Goal: Check status: Check status

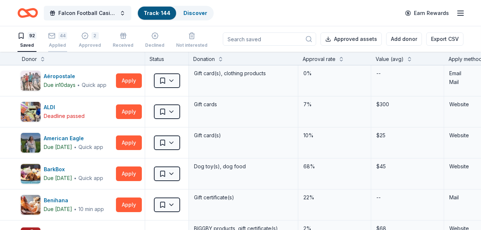
click at [56, 38] on div "44" at bounding box center [57, 35] width 19 height 7
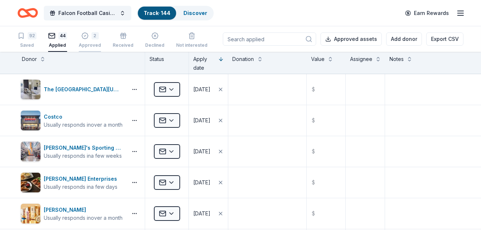
click at [92, 43] on div "Approved" at bounding box center [90, 45] width 22 height 6
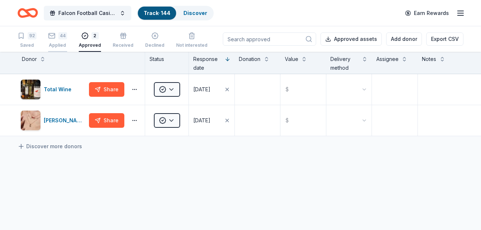
click at [57, 47] on div "Applied" at bounding box center [57, 45] width 19 height 6
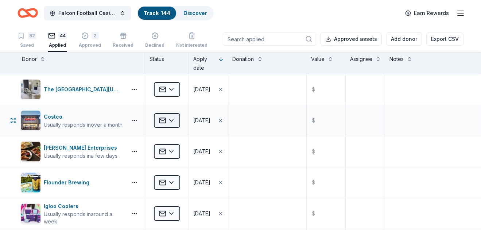
click at [166, 122] on html "Falcon Football Casino Night Track · 144 Discover Earn Rewards 92 Saved 44 Appl…" at bounding box center [240, 115] width 481 height 230
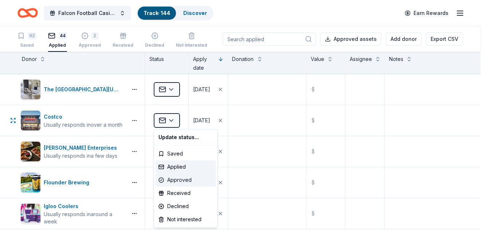
click at [181, 178] on div "Approved" at bounding box center [186, 179] width 61 height 13
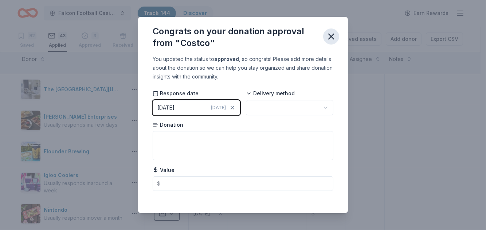
click at [331, 36] on icon "button" at bounding box center [331, 36] width 5 height 5
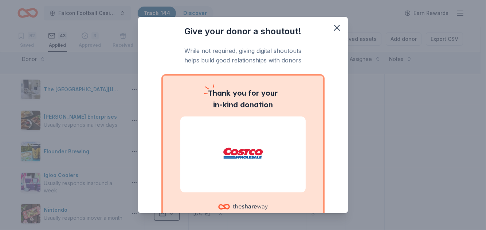
click at [339, 33] on span at bounding box center [337, 28] width 16 height 16
drag, startPoint x: 332, startPoint y: 28, endPoint x: 339, endPoint y: 32, distance: 7.8
click at [335, 28] on icon "button" at bounding box center [337, 27] width 5 height 5
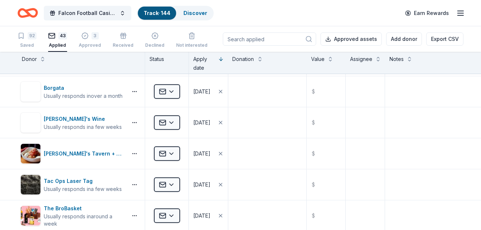
scroll to position [451, 0]
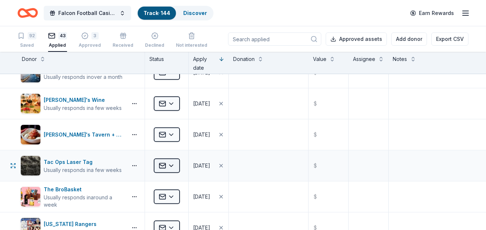
click at [176, 162] on html "Falcon Football Casino Night Track · 144 Discover Earn Rewards 92 Saved 43 Appl…" at bounding box center [243, 115] width 486 height 230
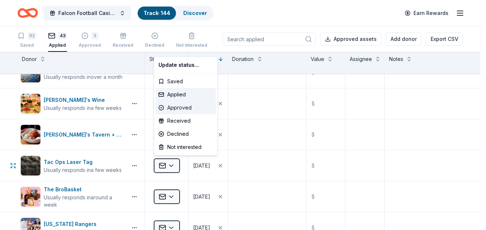
click at [190, 112] on div "Approved" at bounding box center [186, 107] width 61 height 13
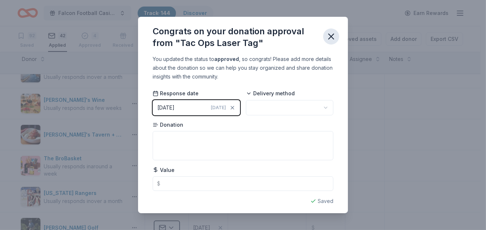
click at [328, 39] on icon "button" at bounding box center [331, 36] width 10 height 10
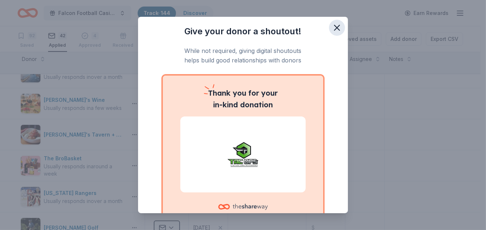
click at [334, 28] on icon "button" at bounding box center [337, 28] width 10 height 10
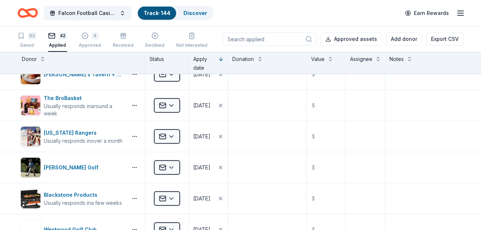
scroll to position [519, 0]
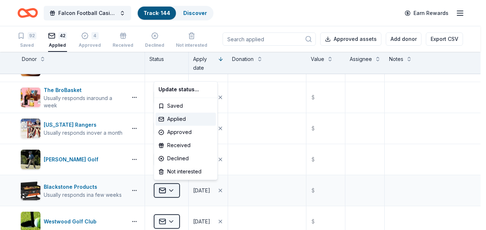
click at [165, 188] on html "Falcon Football Casino Night Track · 144 Discover Earn Rewards 92 Saved 42 Appl…" at bounding box center [243, 115] width 486 height 230
click at [186, 156] on div "Declined" at bounding box center [186, 158] width 61 height 13
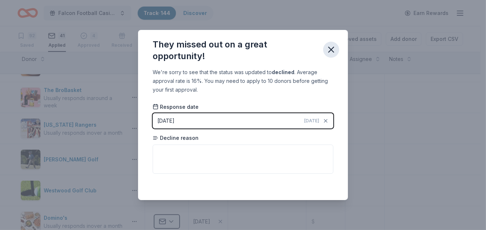
click at [331, 53] on icon "button" at bounding box center [331, 49] width 10 height 10
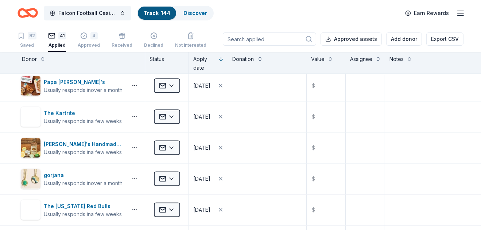
scroll to position [691, 0]
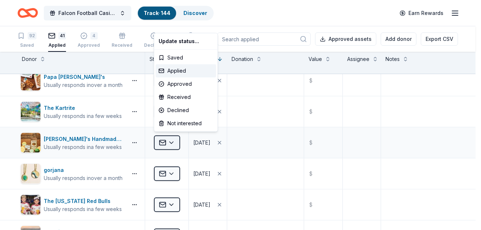
click at [173, 143] on html "Falcon Football Casino Night Track · 144 Discover Earn Rewards 92 Saved 41 Appl…" at bounding box center [240, 115] width 481 height 230
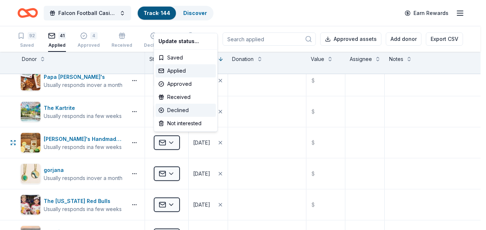
click at [193, 112] on div "Declined" at bounding box center [186, 110] width 61 height 13
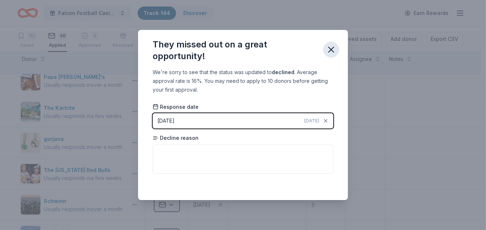
click at [327, 53] on icon "button" at bounding box center [331, 49] width 10 height 10
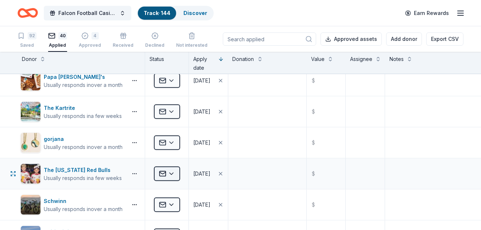
click at [171, 172] on html "Falcon Football Casino Night Track · 144 Discover Earn Rewards 92 Saved 40 Appl…" at bounding box center [240, 115] width 481 height 230
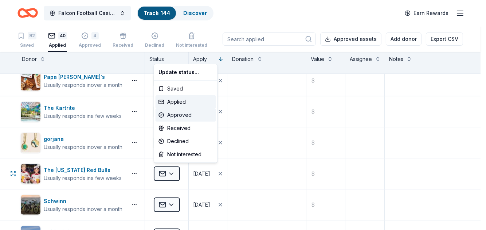
click at [182, 115] on div "Approved" at bounding box center [186, 114] width 61 height 13
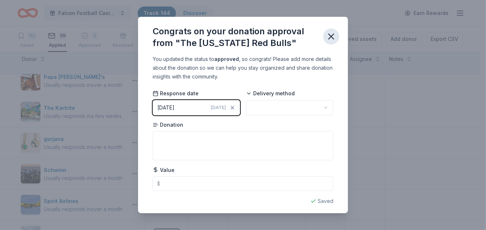
click at [333, 32] on icon "button" at bounding box center [331, 36] width 10 height 10
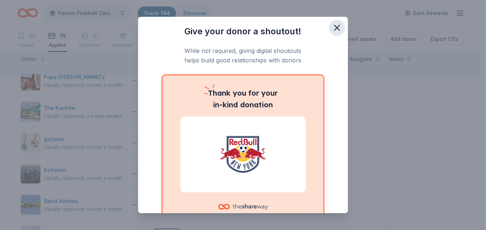
click at [336, 28] on icon "button" at bounding box center [337, 28] width 10 height 10
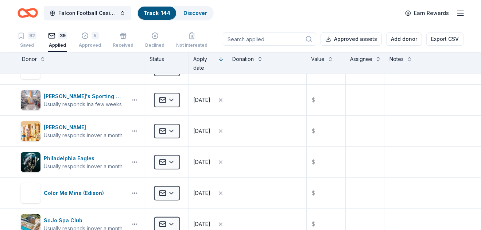
scroll to position [0, 0]
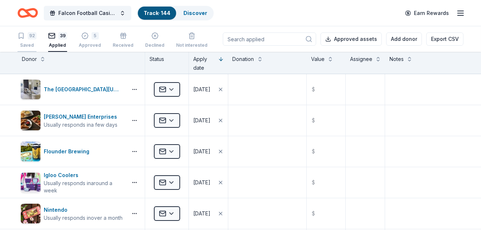
click at [29, 42] on div "Saved" at bounding box center [27, 45] width 19 height 6
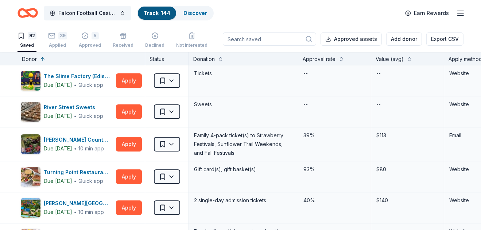
scroll to position [25, 0]
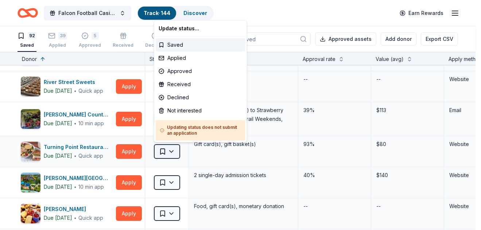
click at [171, 153] on html "Falcon Football Casino Night Track · 144 Discover Earn Rewards 92 Saved 39 Appl…" at bounding box center [240, 115] width 481 height 230
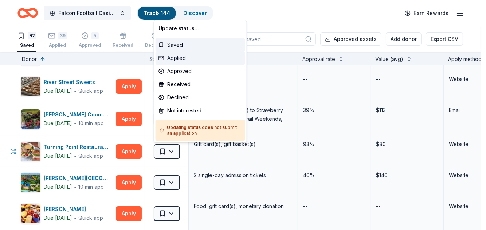
click at [196, 57] on div "Applied" at bounding box center [201, 57] width 90 height 13
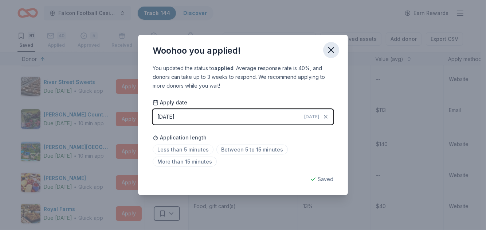
click at [331, 53] on icon "button" at bounding box center [331, 50] width 10 height 10
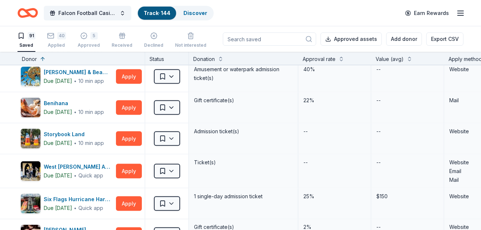
scroll to position [1280, 0]
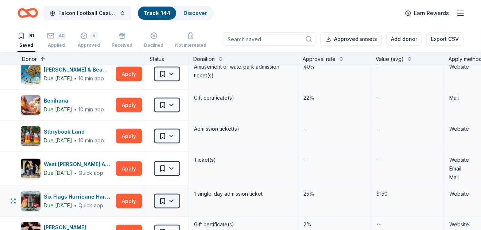
click at [162, 195] on html "Falcon Football Casino Night Track · 144 Discover Earn Rewards 91 Saved 40 Appl…" at bounding box center [240, 115] width 481 height 230
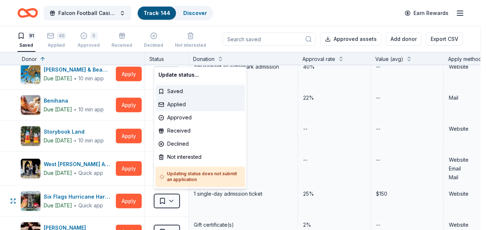
click at [180, 105] on div "Applied" at bounding box center [201, 104] width 90 height 13
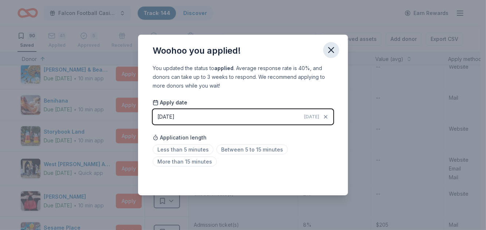
click at [335, 46] on icon "button" at bounding box center [331, 50] width 10 height 10
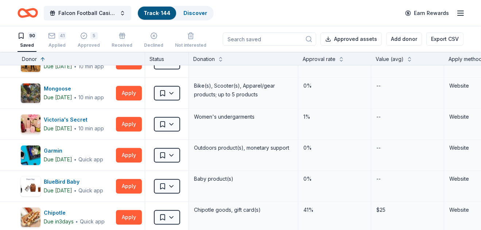
scroll to position [1878, 0]
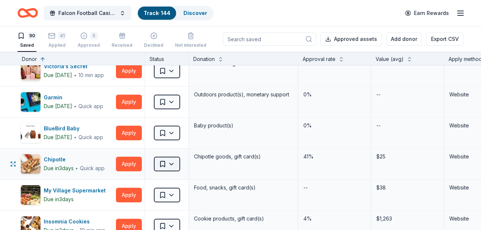
click at [157, 159] on html "Falcon Football Casino Night Track · 144 Discover Earn Rewards 90 Saved 41 Appl…" at bounding box center [240, 115] width 481 height 230
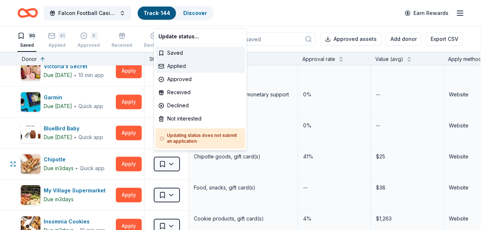
click at [173, 65] on div "Applied" at bounding box center [201, 66] width 90 height 13
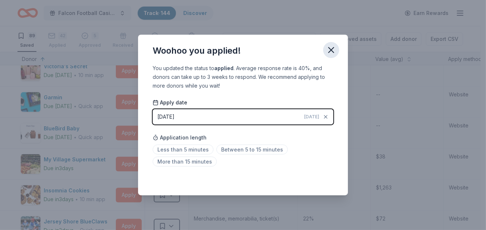
click at [327, 49] on icon "button" at bounding box center [331, 50] width 10 height 10
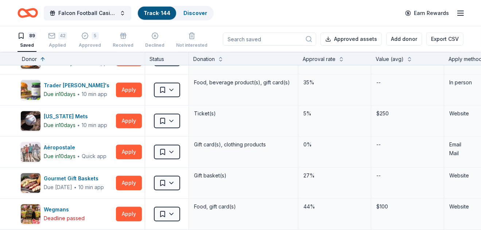
scroll to position [2170, 0]
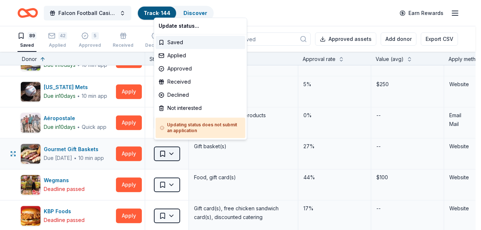
click at [172, 151] on html "Falcon Football Casino Night Track · 144 Discover Earn Rewards 89 Saved 42 Appl…" at bounding box center [240, 115] width 481 height 230
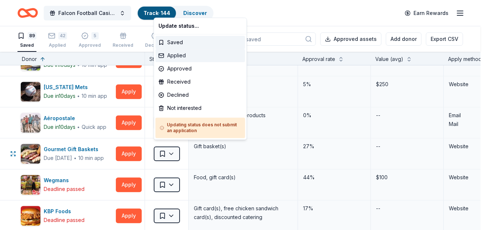
click at [193, 55] on div "Applied" at bounding box center [201, 55] width 90 height 13
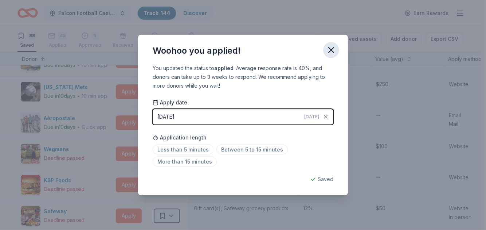
click at [333, 47] on icon "button" at bounding box center [331, 50] width 10 height 10
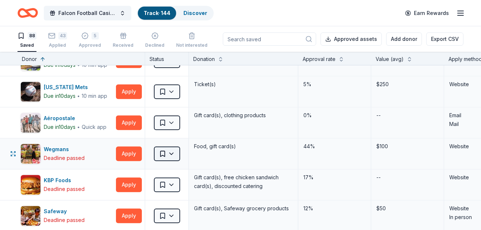
click at [166, 147] on html "Falcon Football Casino Night Track · 144 Discover Earn Rewards 88 Saved 43 Appl…" at bounding box center [240, 115] width 481 height 230
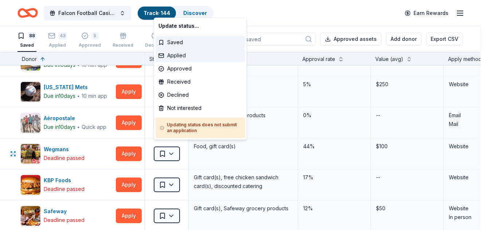
click at [186, 51] on div "Applied" at bounding box center [201, 55] width 90 height 13
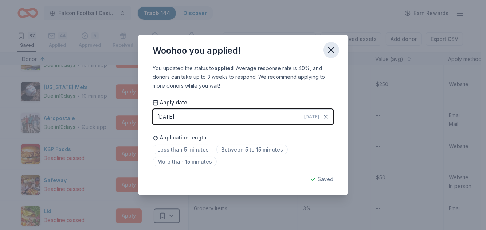
click at [328, 50] on icon "button" at bounding box center [331, 50] width 10 height 10
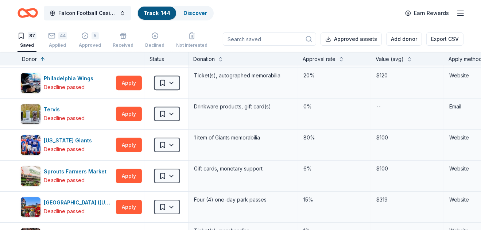
scroll to position [2488, 0]
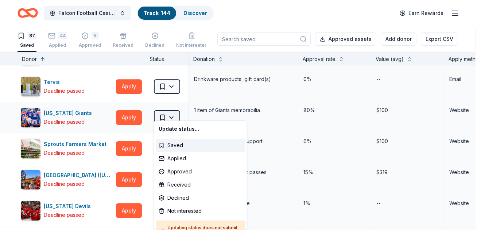
click at [170, 109] on html "Falcon Football Casino Night Track · 144 Discover Earn Rewards 87 Saved 44 Appl…" at bounding box center [240, 115] width 481 height 230
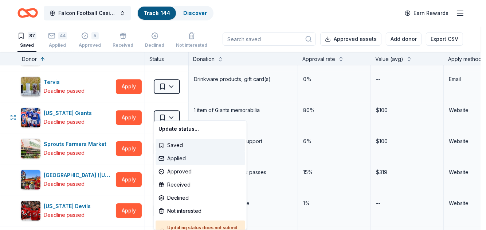
click at [185, 155] on div "Applied" at bounding box center [201, 158] width 90 height 13
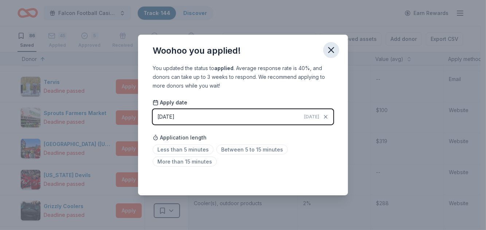
click at [332, 50] on icon "button" at bounding box center [331, 49] width 5 height 5
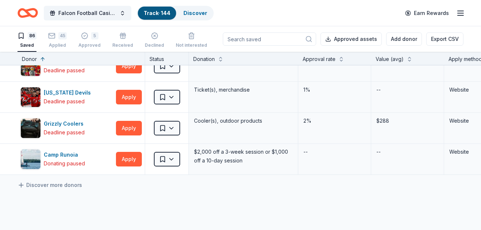
scroll to position [2590, 0]
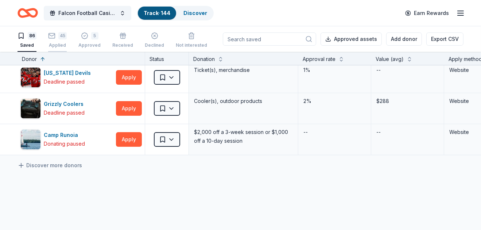
click at [61, 33] on div "45" at bounding box center [62, 31] width 8 height 7
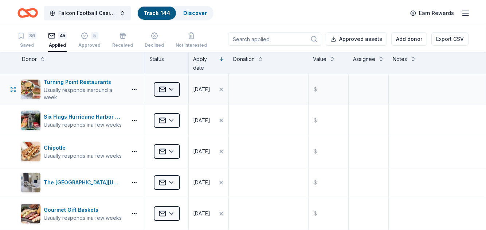
click at [171, 87] on html "Falcon Football Casino Night Track · 144 Discover Earn Rewards 86 Saved 45 Appl…" at bounding box center [243, 115] width 486 height 230
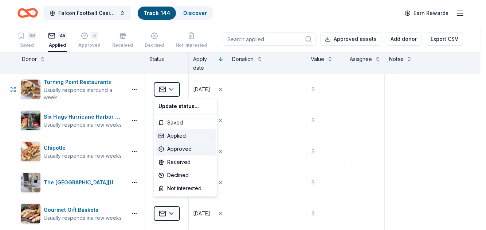
click at [182, 146] on div "Approved" at bounding box center [186, 148] width 61 height 13
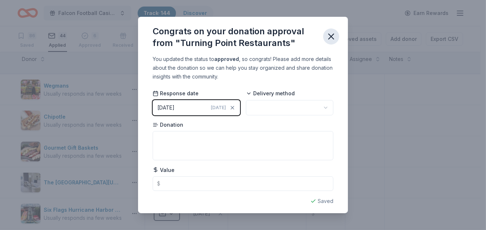
click at [333, 38] on icon "button" at bounding box center [331, 36] width 10 height 10
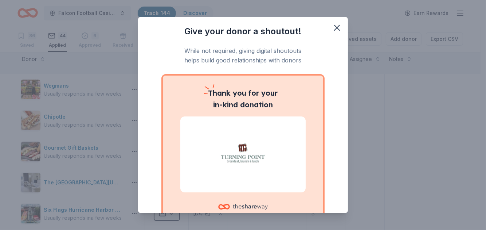
click at [174, 120] on div "Thank you for your in-kind donation" at bounding box center [243, 147] width 160 height 145
click at [335, 26] on icon "button" at bounding box center [337, 27] width 5 height 5
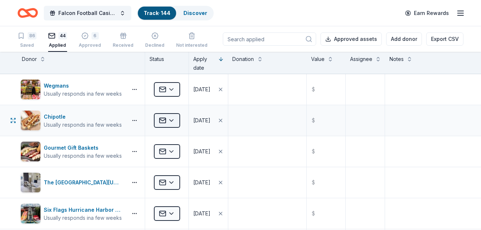
click at [170, 119] on html "Falcon Football Casino Night Track · 144 Discover Earn Rewards 86 Saved 44 Appl…" at bounding box center [240, 115] width 481 height 230
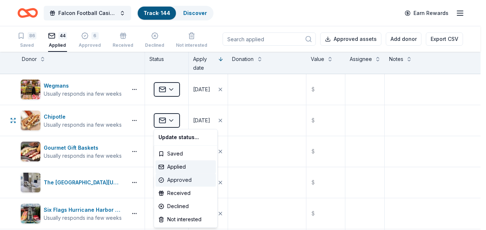
click at [181, 178] on div "Approved" at bounding box center [186, 179] width 61 height 13
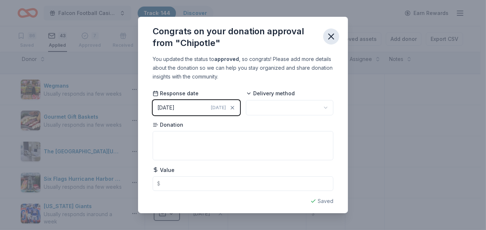
click at [334, 32] on icon "button" at bounding box center [331, 36] width 10 height 10
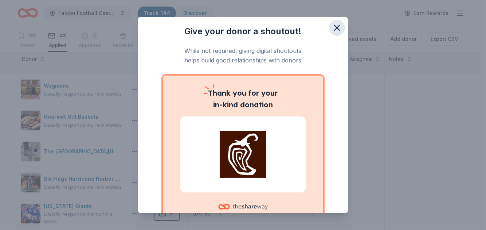
click at [335, 30] on icon "button" at bounding box center [337, 28] width 10 height 10
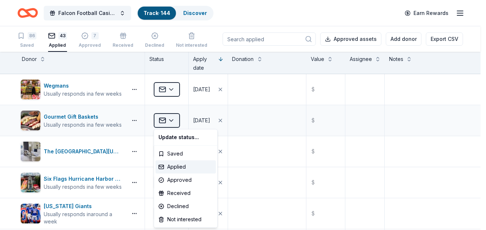
click at [170, 119] on html "Falcon Football Casino Night Track · 144 Discover Earn Rewards 86 Saved 43 Appl…" at bounding box center [243, 115] width 486 height 230
click at [193, 180] on div "Approved" at bounding box center [186, 179] width 61 height 13
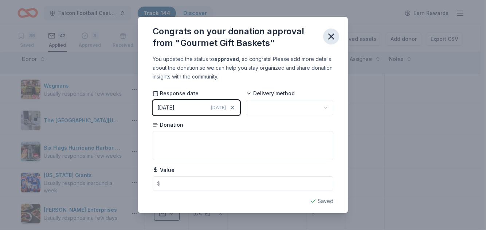
click at [333, 34] on icon "button" at bounding box center [331, 36] width 10 height 10
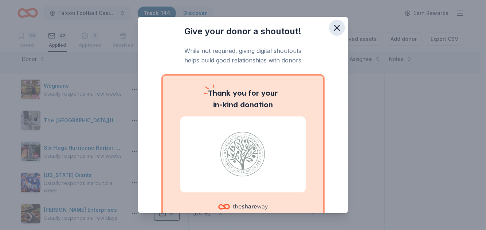
click at [332, 25] on icon "button" at bounding box center [337, 28] width 10 height 10
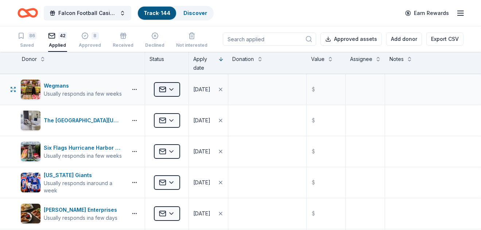
click at [171, 89] on html "Falcon Football Casino Night Track · 144 Discover Earn Rewards 86 Saved 42 Appl…" at bounding box center [240, 115] width 481 height 230
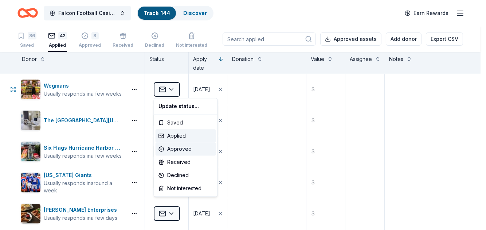
click at [178, 149] on div "Approved" at bounding box center [186, 148] width 61 height 13
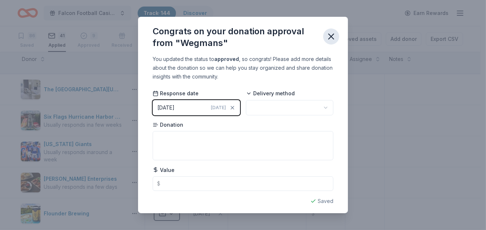
click at [328, 34] on icon "button" at bounding box center [331, 36] width 10 height 10
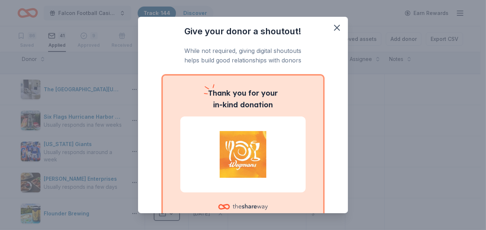
click at [172, 154] on div "Thank you for your in-kind donation" at bounding box center [243, 147] width 160 height 145
click at [334, 28] on icon "button" at bounding box center [337, 28] width 10 height 10
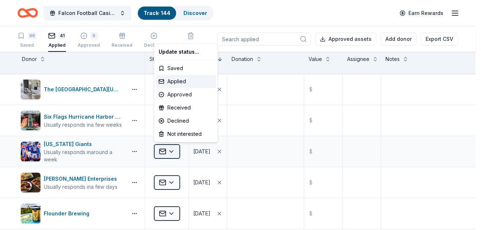
click at [167, 154] on html "Falcon Football Casino Night Track · 144 Discover Earn Rewards 86 Saved 41 Appl…" at bounding box center [240, 115] width 481 height 230
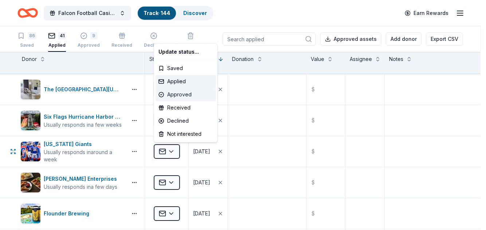
click at [182, 94] on div "Approved" at bounding box center [186, 94] width 61 height 13
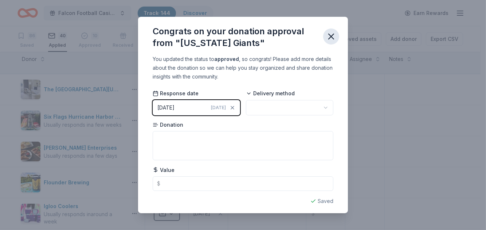
click at [334, 40] on icon "button" at bounding box center [331, 36] width 10 height 10
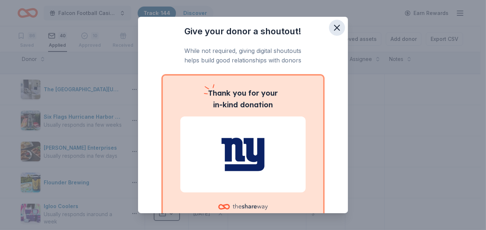
click at [332, 23] on icon "button" at bounding box center [337, 28] width 10 height 10
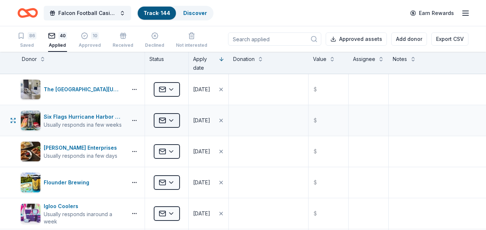
click at [170, 117] on html "Falcon Football Casino Night Track · 144 Discover Earn Rewards 86 Saved 40 Appl…" at bounding box center [243, 115] width 486 height 230
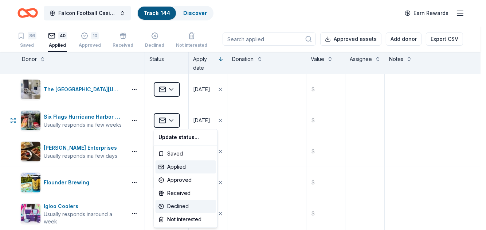
click at [183, 204] on div "Declined" at bounding box center [186, 205] width 61 height 13
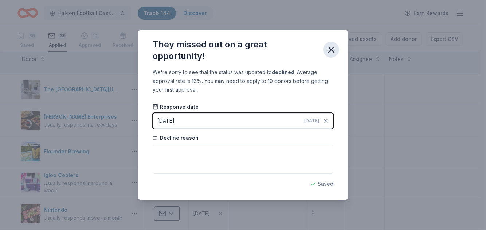
click at [331, 47] on icon "button" at bounding box center [331, 49] width 10 height 10
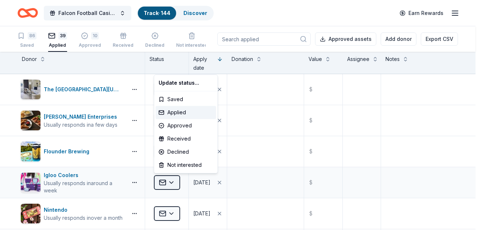
click at [174, 178] on html "Falcon Football Casino Night Track · 144 Discover Earn Rewards 86 Saved 39 Appl…" at bounding box center [240, 115] width 481 height 230
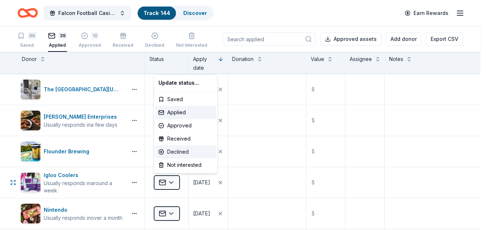
click at [186, 155] on div "Declined" at bounding box center [186, 151] width 61 height 13
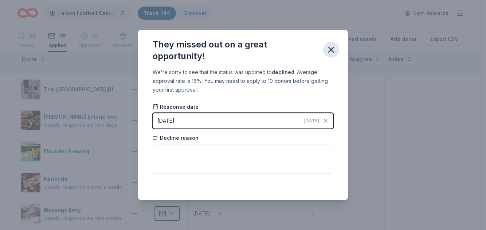
click at [328, 50] on icon "button" at bounding box center [331, 49] width 10 height 10
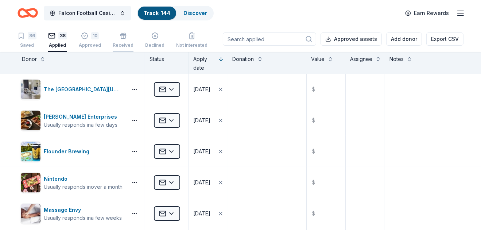
click at [126, 44] on div "Received" at bounding box center [123, 45] width 21 height 6
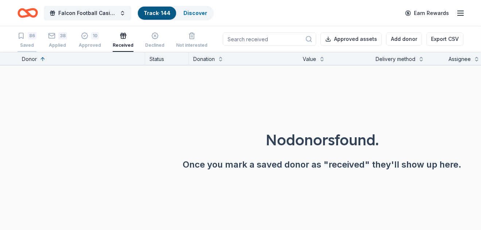
click at [24, 46] on div "Saved" at bounding box center [27, 45] width 19 height 6
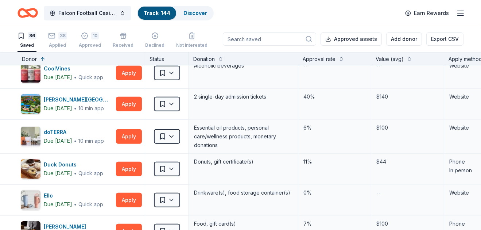
scroll to position [556, 0]
